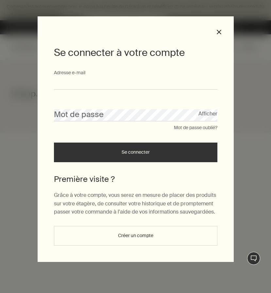
type input "**********"
click at [126, 152] on button "Se connecter" at bounding box center [135, 152] width 163 height 20
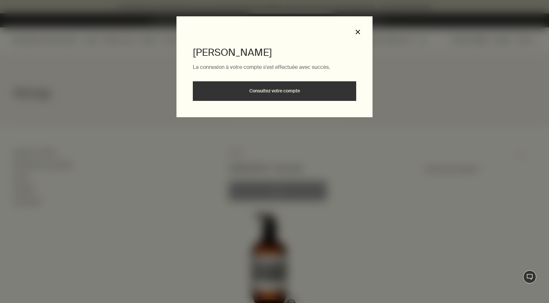
click at [271, 30] on button "close" at bounding box center [358, 32] width 6 height 6
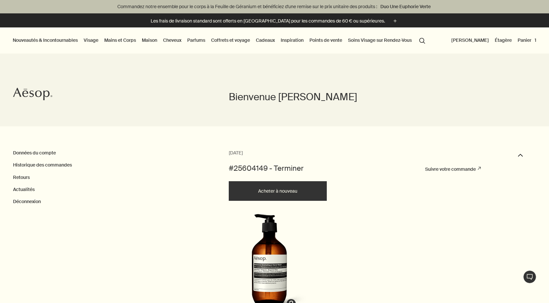
click at [427, 39] on button "search Rechercher" at bounding box center [422, 40] width 12 height 12
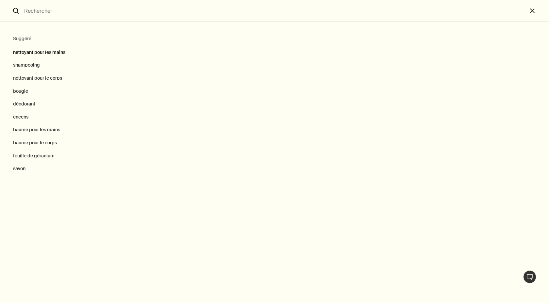
click at [39, 54] on button "nettoyant pour les mains" at bounding box center [91, 51] width 183 height 16
type input "nettoyant pour les mains"
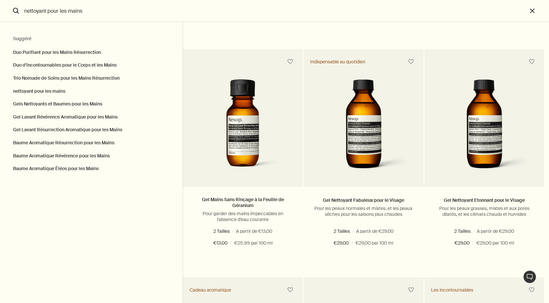
scroll to position [905, 0]
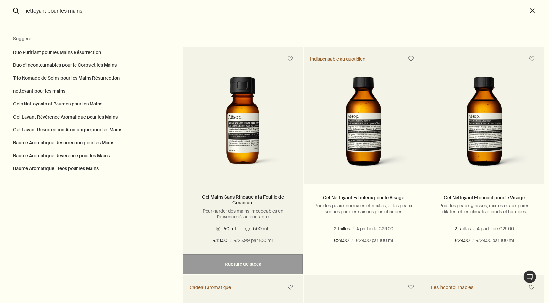
click at [249, 231] on span "Rechercher" at bounding box center [247, 229] width 4 height 4
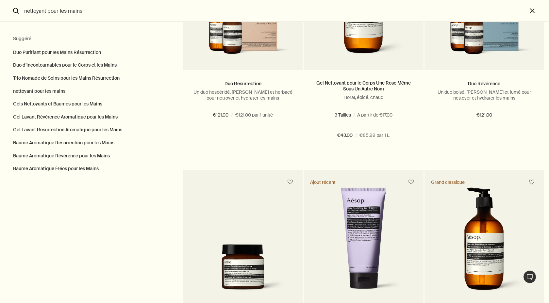
scroll to position [1236, 0]
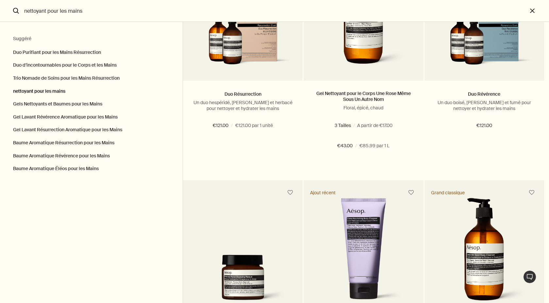
click at [53, 90] on button "nettoyant pour les mains" at bounding box center [91, 91] width 183 height 13
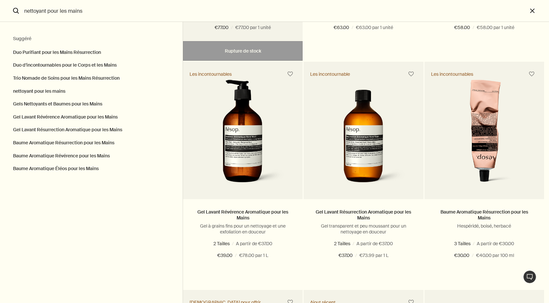
scroll to position [0, 0]
